Goal: Task Accomplishment & Management: Use online tool/utility

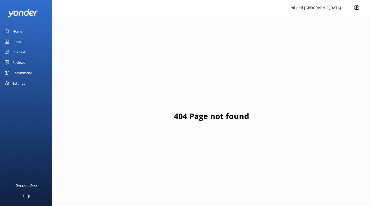
click at [20, 52] on div "Chatbot" at bounding box center [19, 52] width 13 height 10
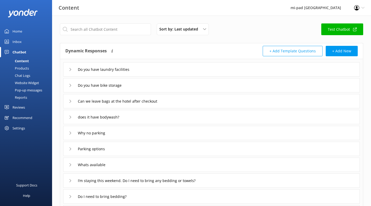
click at [23, 73] on div "Chat Logs" at bounding box center [16, 75] width 27 height 7
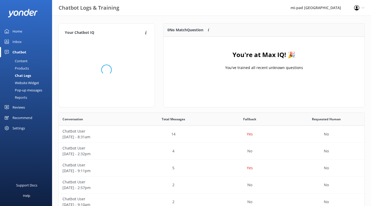
scroll to position [61, 197]
